Goal: Task Accomplishment & Management: Manage account settings

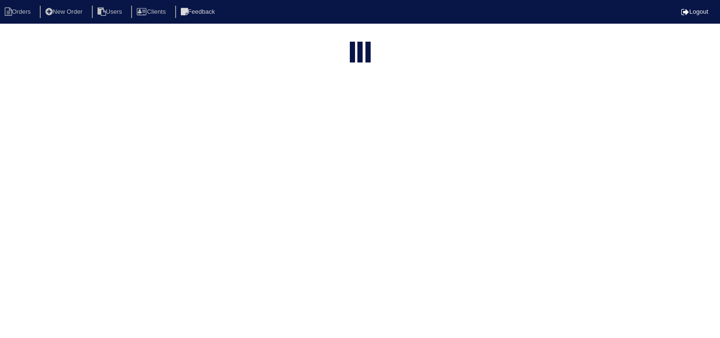
select select "15"
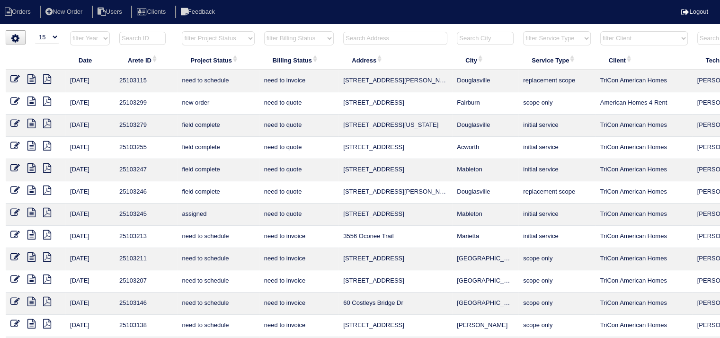
click at [376, 40] on input "text" at bounding box center [395, 38] width 104 height 13
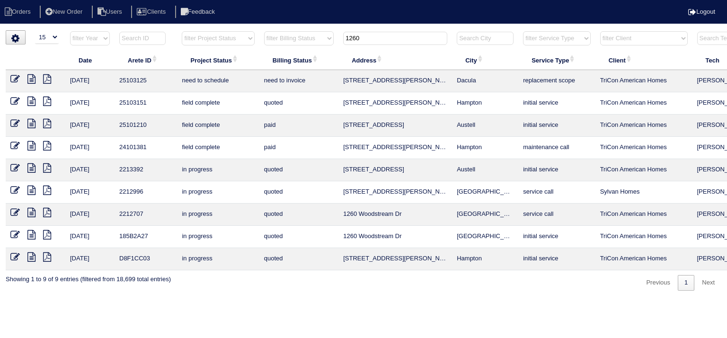
type input "1260"
click at [32, 80] on icon at bounding box center [31, 78] width 8 height 9
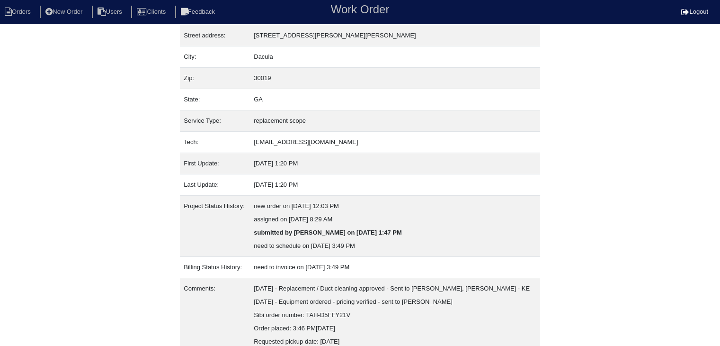
scroll to position [85, 0]
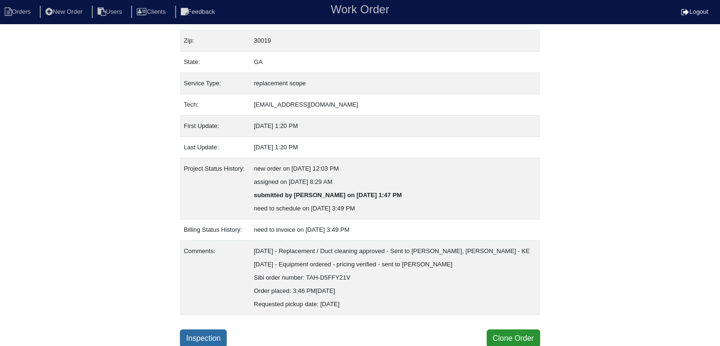
click at [223, 335] on link "Inspection" at bounding box center [203, 338] width 47 height 18
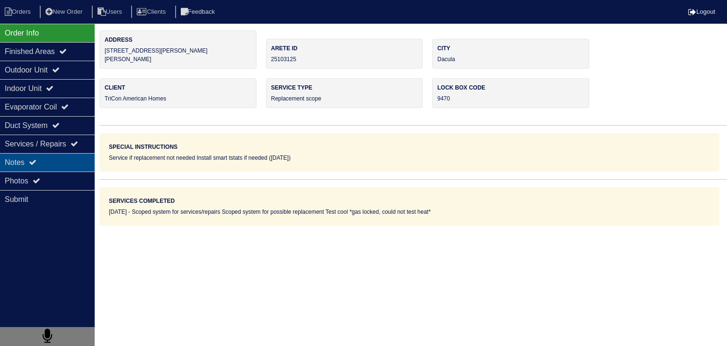
click at [45, 160] on div "Notes" at bounding box center [47, 162] width 95 height 18
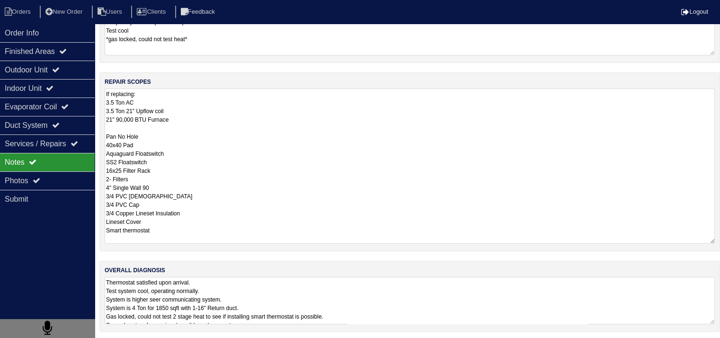
scroll to position [0, 0]
drag, startPoint x: 106, startPoint y: 222, endPoint x: 170, endPoint y: 348, distance: 142.3
click at [170, 340] on html "Orders New Order Users Clients Feedback Logout Orders New Order Users Clients M…" at bounding box center [360, 110] width 720 height 460
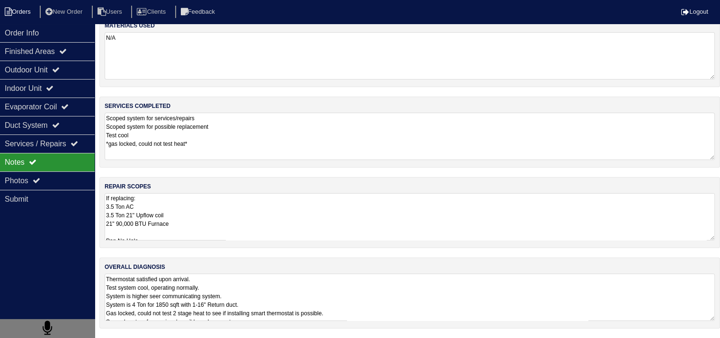
scroll to position [12, 0]
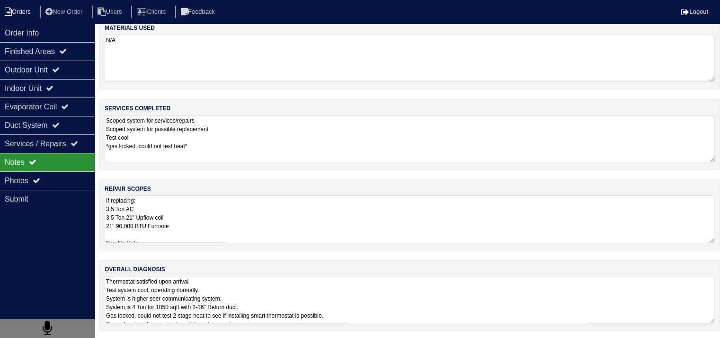
click at [36, 10] on li "Orders" at bounding box center [19, 12] width 38 height 13
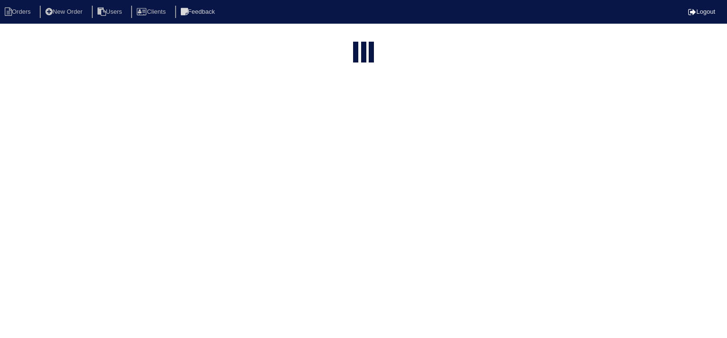
select select "15"
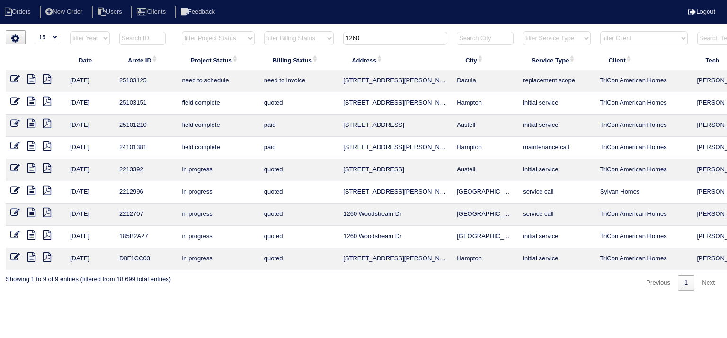
click at [375, 41] on input "1260" at bounding box center [395, 38] width 104 height 13
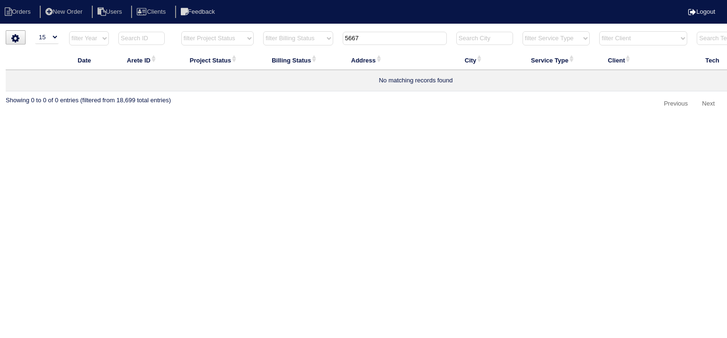
click at [351, 38] on input "5667" at bounding box center [395, 38] width 104 height 13
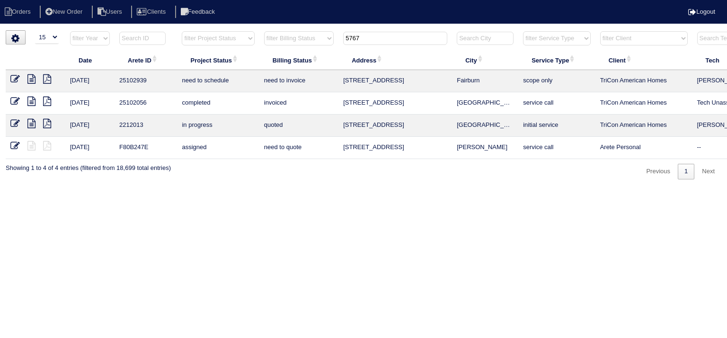
type input "5767"
click at [31, 81] on icon at bounding box center [31, 78] width 8 height 9
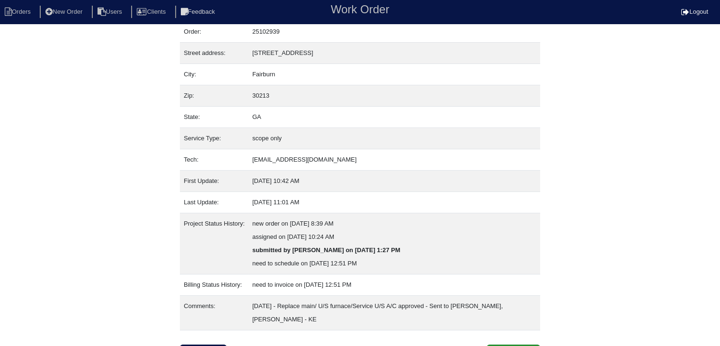
scroll to position [45, 0]
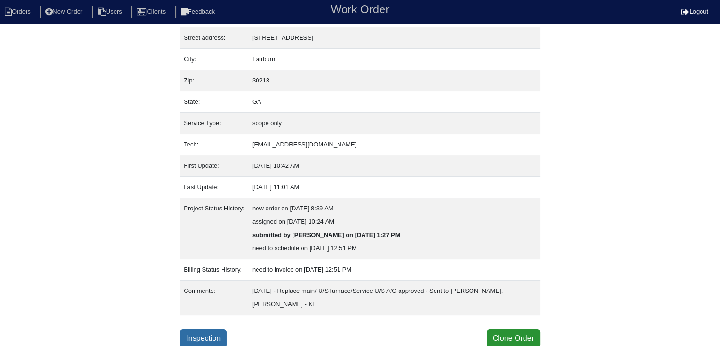
click at [210, 337] on link "Inspection" at bounding box center [203, 338] width 47 height 18
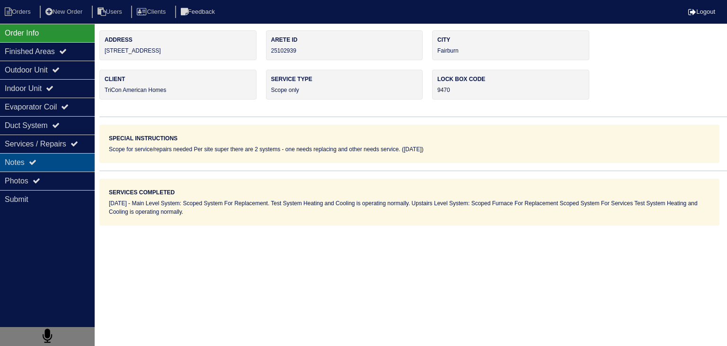
click at [62, 163] on div "Notes" at bounding box center [47, 162] width 95 height 18
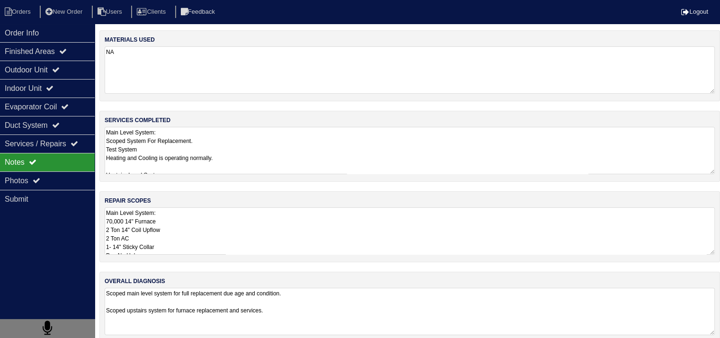
click at [191, 220] on textarea "Main Level System: 70,000 14" Furnace 2 Ton 14" Coil Upflow 2 Ton AC 1- 14" Sti…" at bounding box center [410, 230] width 610 height 47
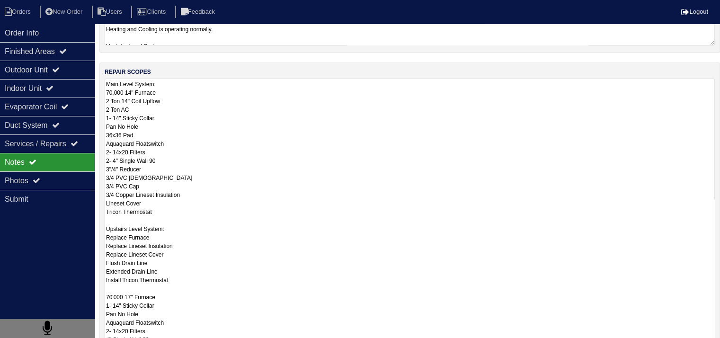
scroll to position [45, 0]
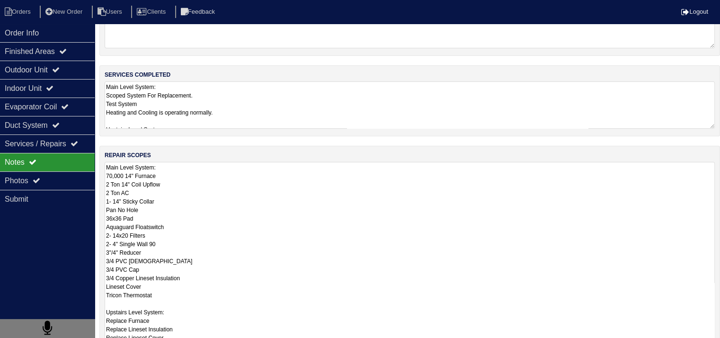
click at [202, 108] on textarea "Main Level System: Scoped System For Replacement. Test System Heating and Cooli…" at bounding box center [410, 104] width 610 height 47
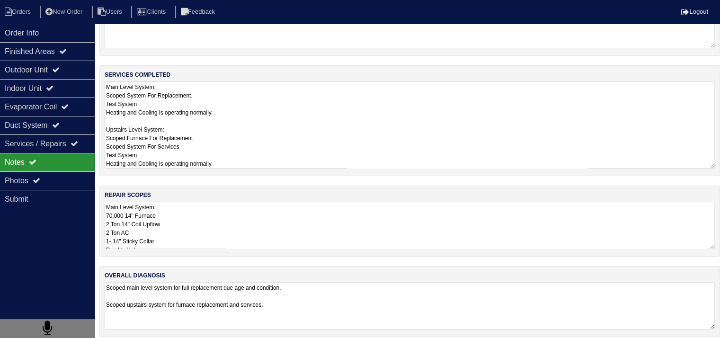
click at [210, 213] on textarea "Main Level System: 70,000 14" Furnace 2 Ton 14" Coil Upflow 2 Ton AC 1- 14" Sti…" at bounding box center [410, 225] width 610 height 47
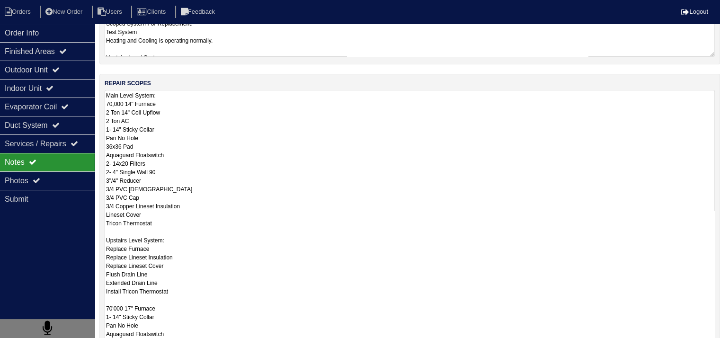
scroll to position [0, 0]
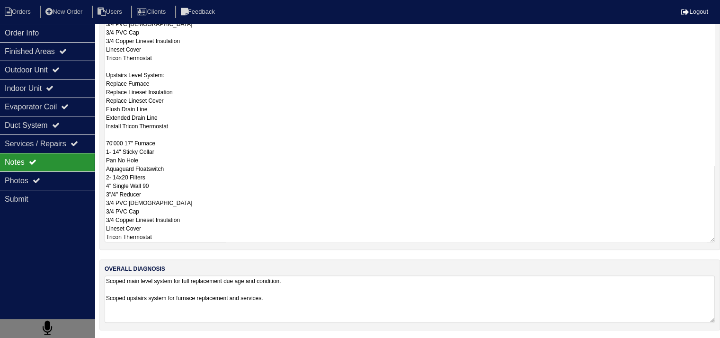
drag, startPoint x: 107, startPoint y: 166, endPoint x: 212, endPoint y: 367, distance: 227.0
click at [212, 340] on html "Orders New Order Users Clients Feedback Logout Orders New Order Users Clients M…" at bounding box center [360, 29] width 720 height 622
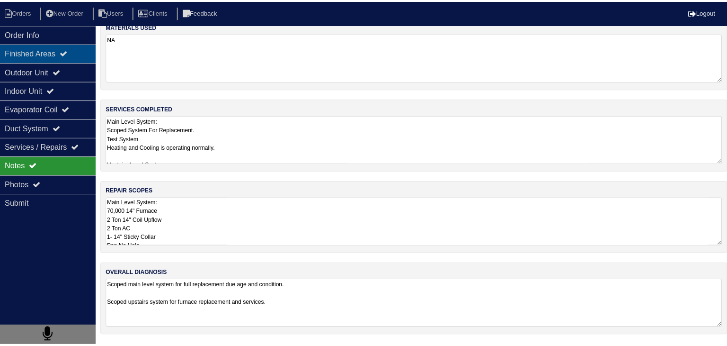
scroll to position [0, 0]
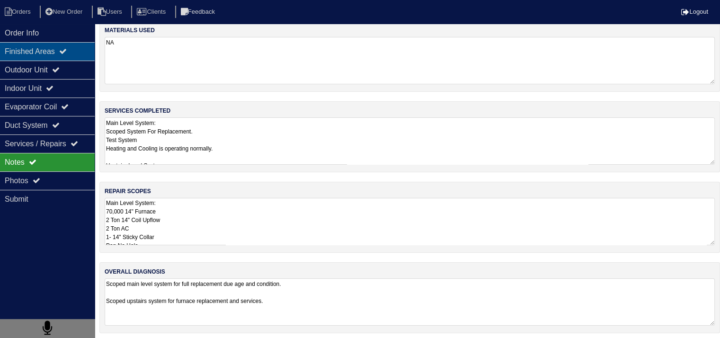
click at [35, 56] on div "Finished Areas" at bounding box center [47, 51] width 95 height 18
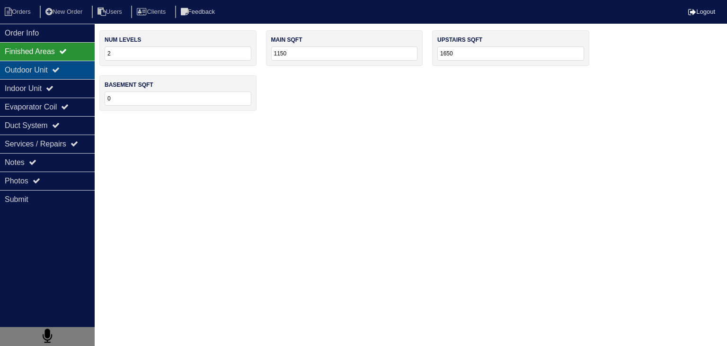
click at [19, 74] on div "Outdoor Unit" at bounding box center [47, 70] width 95 height 18
